Goal: Task Accomplishment & Management: Use online tool/utility

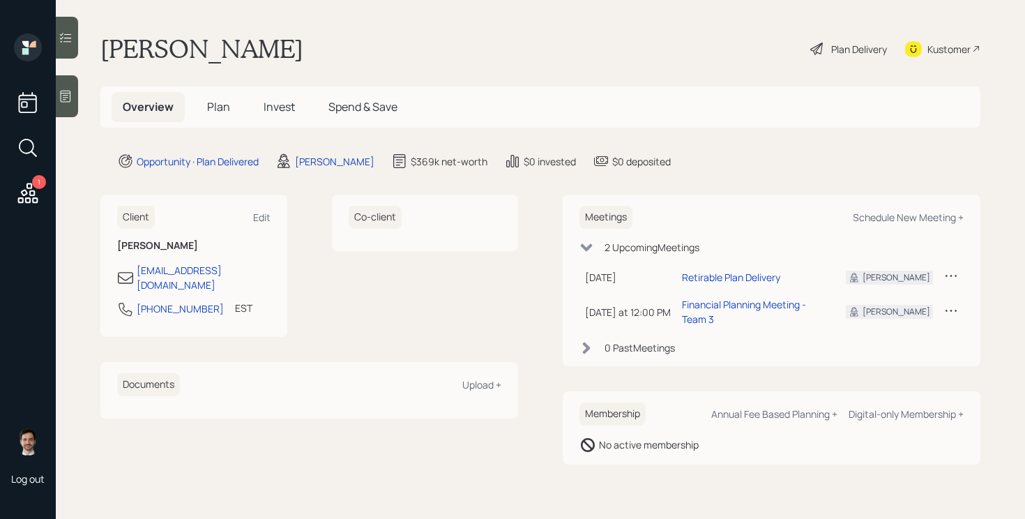
click at [211, 103] on span "Plan" at bounding box center [218, 106] width 23 height 15
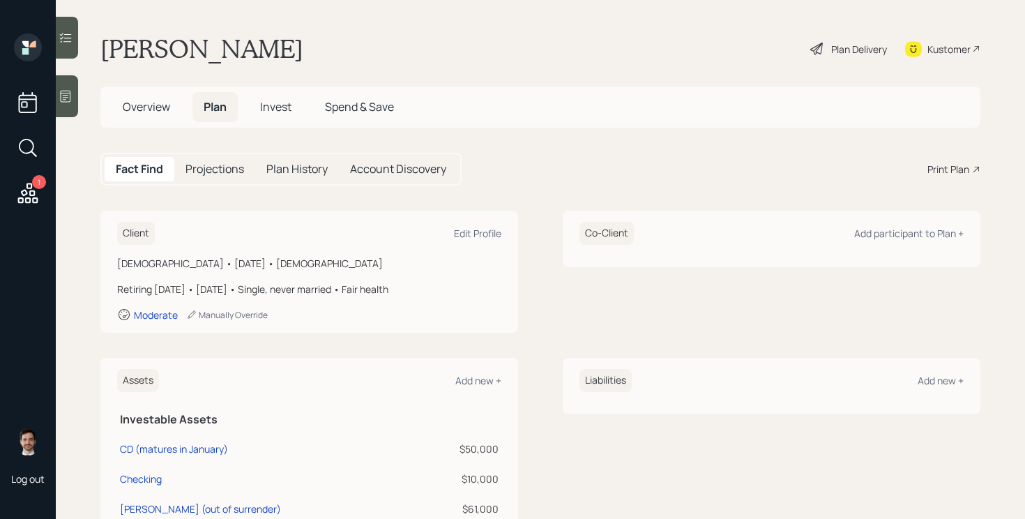
click at [951, 168] on div "Print Plan" at bounding box center [948, 169] width 42 height 15
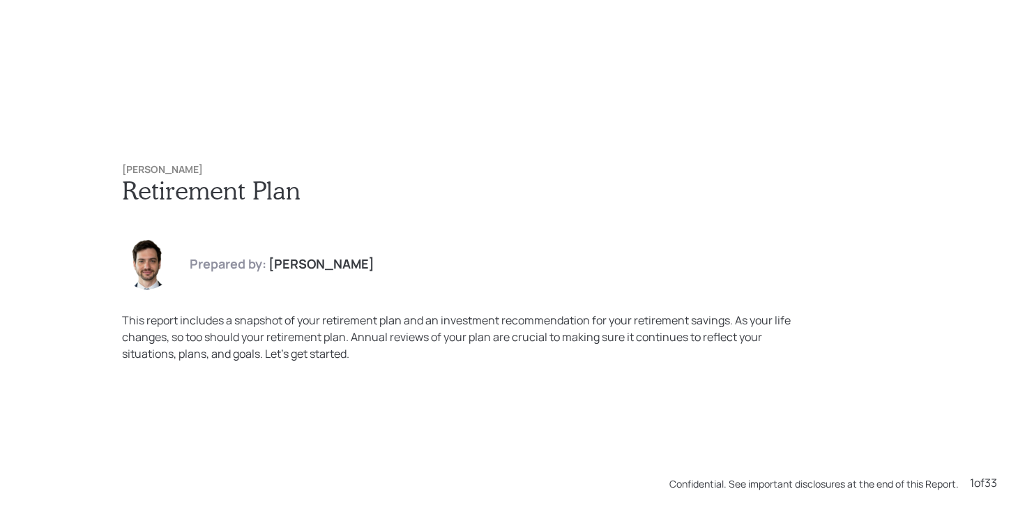
click at [887, 133] on div "[PERSON_NAME] Retirement Plan Prepared by: [PERSON_NAME] This report includes a…" at bounding box center [512, 259] width 1025 height 519
